Goal: Task Accomplishment & Management: Complete application form

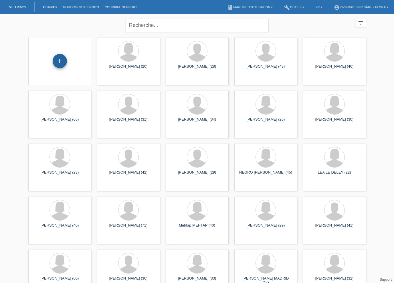
click at [61, 60] on div "+" at bounding box center [60, 61] width 14 height 14
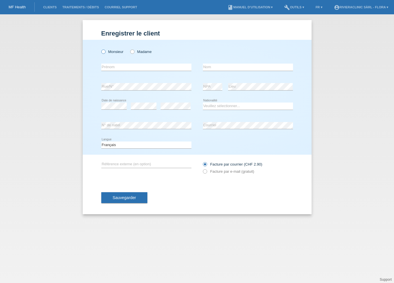
click at [118, 52] on label "Monsieur" at bounding box center [112, 51] width 22 height 4
click at [105, 52] on input "Monsieur" at bounding box center [103, 51] width 4 height 4
radio input "true"
type input "OGEA"
type input "Kevin"
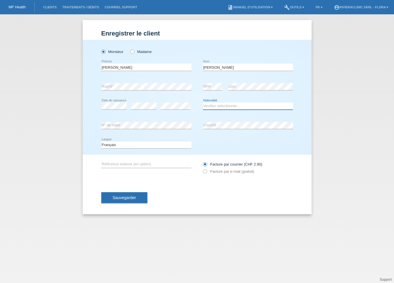
select select "CH"
click at [209, 171] on label "Facture par e-mail (gratuit)" at bounding box center [229, 171] width 52 height 4
click at [207, 171] on input "Facture par e-mail (gratuit)" at bounding box center [205, 172] width 4 height 7
radio input "true"
click at [139, 195] on button "Sauvegarder" at bounding box center [124, 197] width 46 height 11
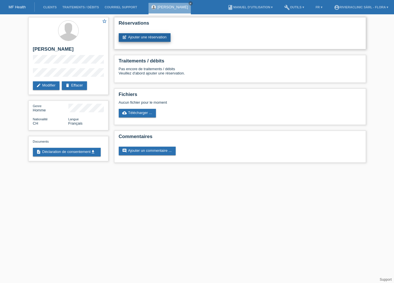
click at [154, 36] on link "post_add Ajouter une réservation" at bounding box center [145, 37] width 52 height 9
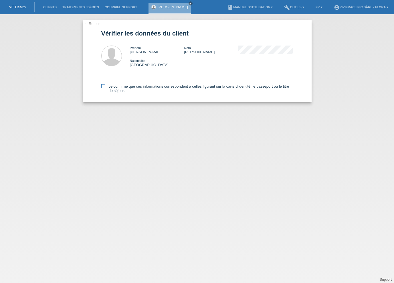
click at [103, 86] on icon at bounding box center [103, 86] width 4 height 4
click at [103, 86] on input "Je confirme que ces informations correspondent à celles figurant sur la carte d…" at bounding box center [103, 86] width 4 height 4
checkbox input "true"
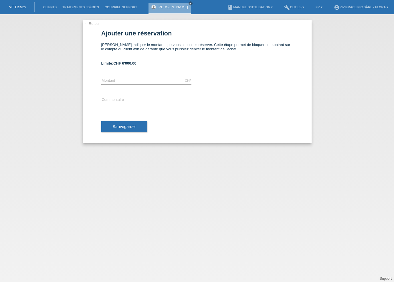
click at [51, 9] on li "Clients" at bounding box center [49, 7] width 19 height 15
click at [51, 7] on link "Clients" at bounding box center [49, 6] width 19 height 3
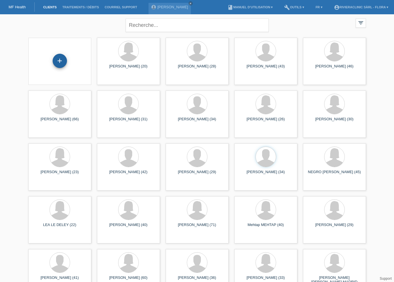
click at [58, 67] on div "+" at bounding box center [60, 61] width 14 height 14
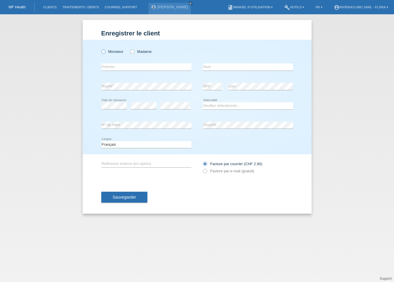
click at [121, 53] on label "Monsieur" at bounding box center [112, 51] width 22 height 4
click at [105, 53] on input "Monsieur" at bounding box center [103, 51] width 4 height 4
radio input "true"
type input "Jolan"
type input "FORESTAL"
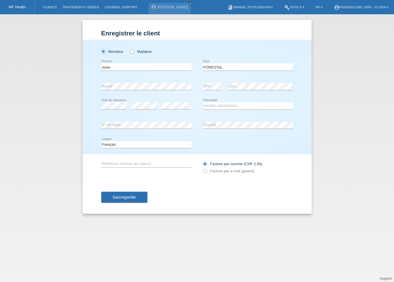
click at [148, 102] on div "error" at bounding box center [144, 105] width 26 height 19
select select "CH"
click at [212, 170] on label "Facture par e-mail (gratuit)" at bounding box center [229, 171] width 52 height 4
click at [207, 170] on input "Facture par e-mail (gratuit)" at bounding box center [205, 172] width 4 height 7
radio input "true"
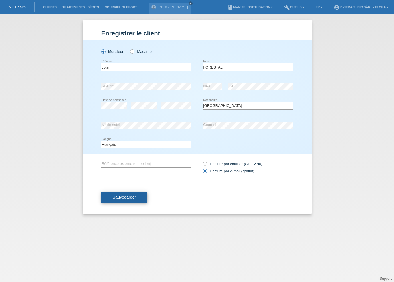
click at [130, 199] on span "Sauvegarder" at bounding box center [124, 197] width 23 height 5
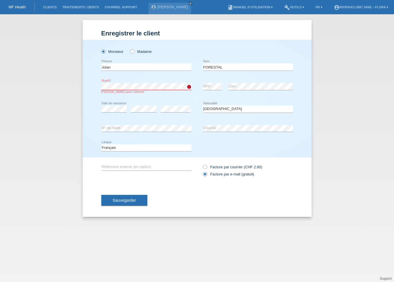
click at [85, 83] on div "Monsieur Madame Jolan error Prénom error" at bounding box center [197, 99] width 229 height 118
click at [139, 205] on button "Sauvegarder" at bounding box center [124, 200] width 46 height 11
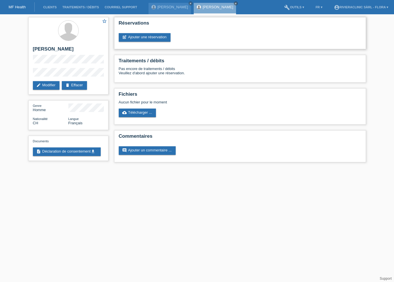
click at [155, 32] on div "Réservations post_add Ajouter une réservation" at bounding box center [240, 33] width 252 height 32
click at [155, 37] on link "post_add Ajouter une réservation" at bounding box center [145, 37] width 52 height 9
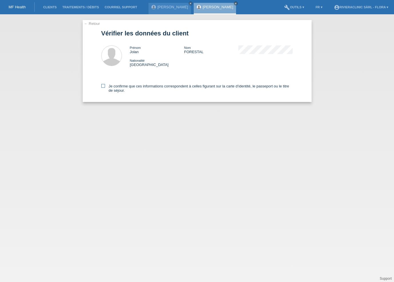
click at [104, 85] on icon at bounding box center [103, 86] width 4 height 4
click at [104, 85] on input "Je confirme que ces informations correspondent à celles figurant sur la carte d…" at bounding box center [103, 86] width 4 height 4
checkbox input "true"
